Goal: Information Seeking & Learning: Check status

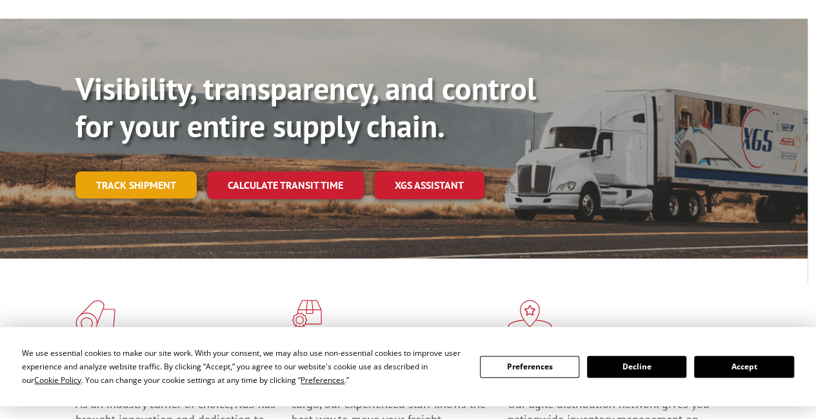
scroll to position [87, 8]
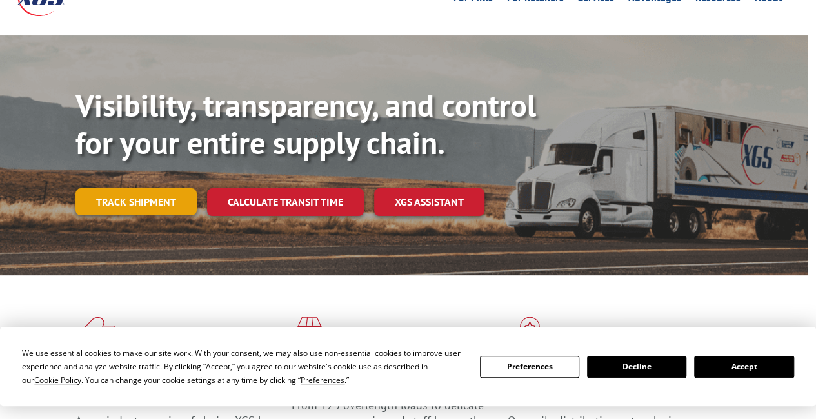
click at [181, 188] on link "Track shipment" at bounding box center [135, 201] width 121 height 27
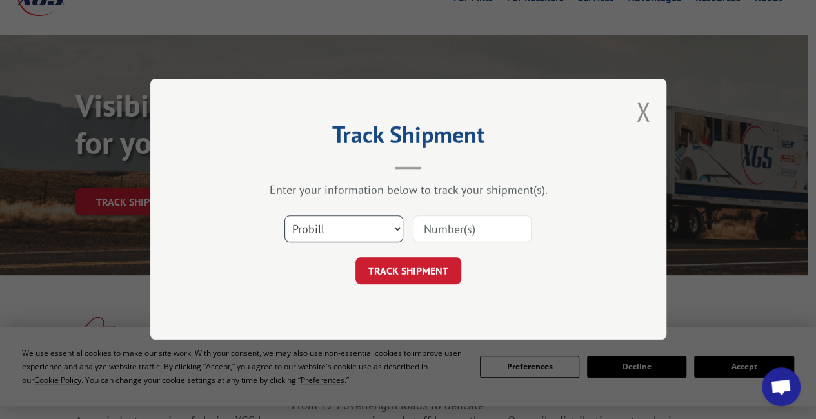
click at [342, 229] on select "Select category... Probill BOL PO" at bounding box center [344, 229] width 119 height 27
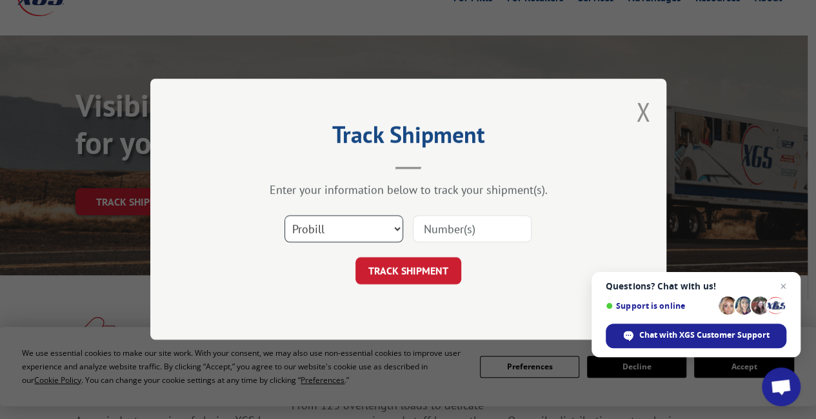
click at [285, 216] on select "Select category... Probill BOL PO" at bounding box center [344, 229] width 119 height 27
click at [485, 230] on input at bounding box center [472, 229] width 119 height 27
paste input "16999080"
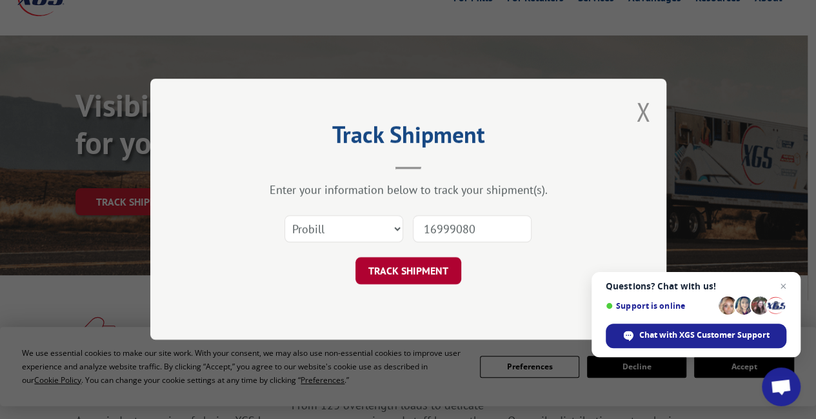
type input "16999080"
click at [435, 266] on button "TRACK SHIPMENT" at bounding box center [409, 271] width 106 height 27
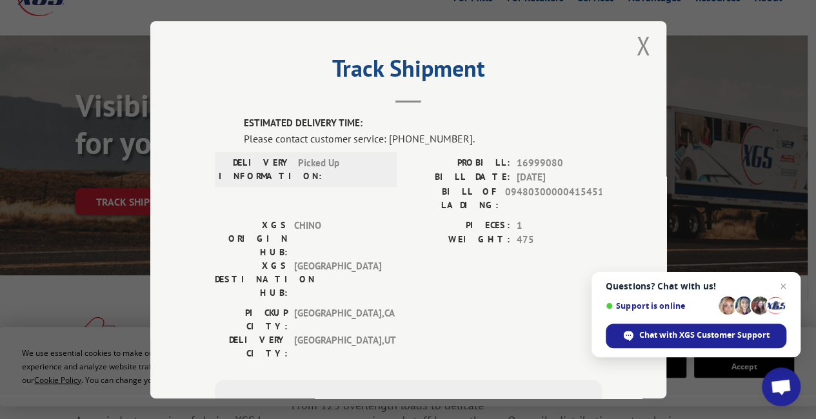
scroll to position [0, 0]
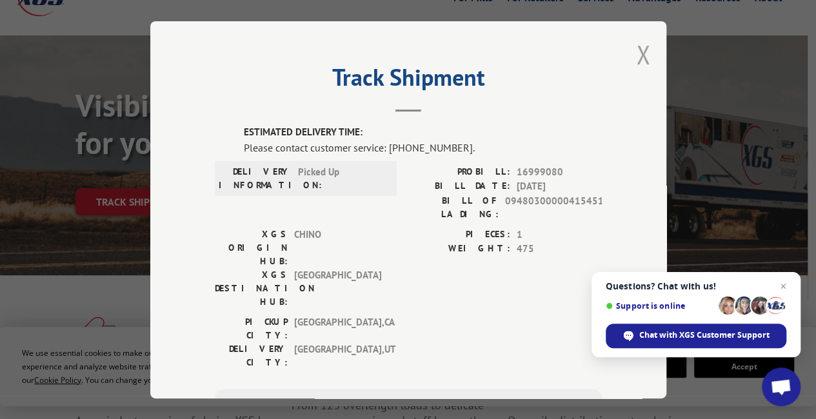
click at [640, 46] on button "Close modal" at bounding box center [643, 54] width 14 height 34
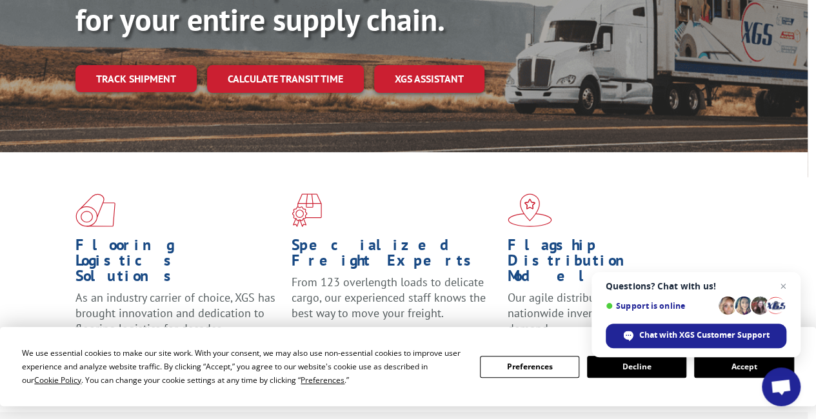
scroll to position [208, 8]
